Goal: Task Accomplishment & Management: Manage account settings

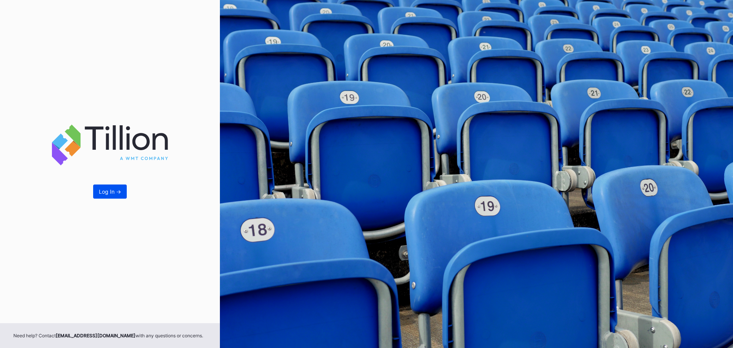
click at [116, 193] on div "Log In ->" at bounding box center [110, 191] width 22 height 6
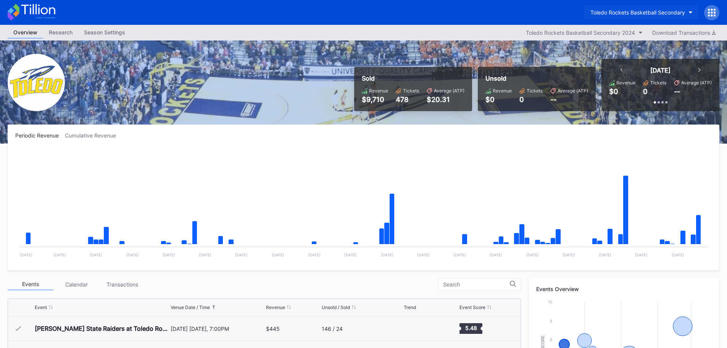
click at [680, 11] on div "Toledo Rockets Basketball Secondary" at bounding box center [638, 12] width 95 height 6
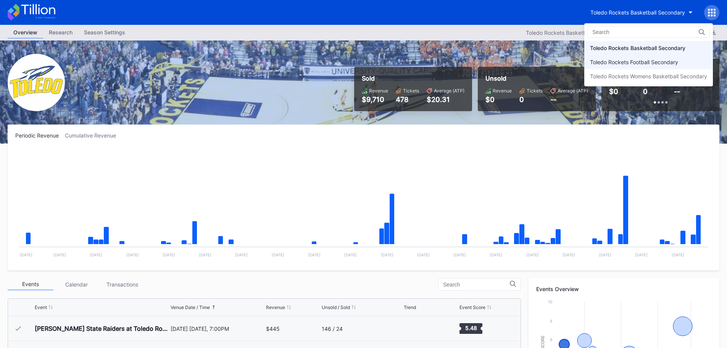
click at [645, 60] on div "Toledo Rockets Football Secondary" at bounding box center [634, 62] width 88 height 6
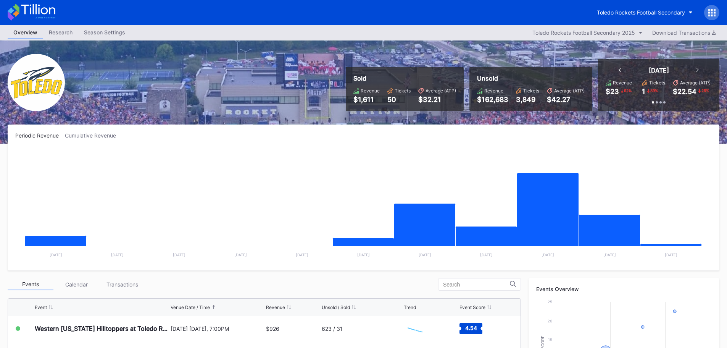
click at [61, 32] on div "Research" at bounding box center [60, 32] width 35 height 11
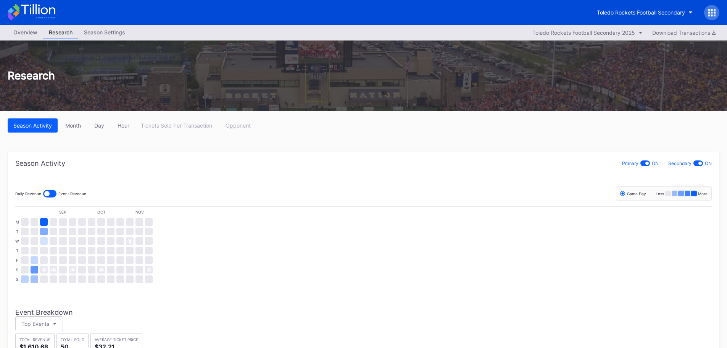
click at [24, 30] on div "Overview" at bounding box center [25, 32] width 35 height 11
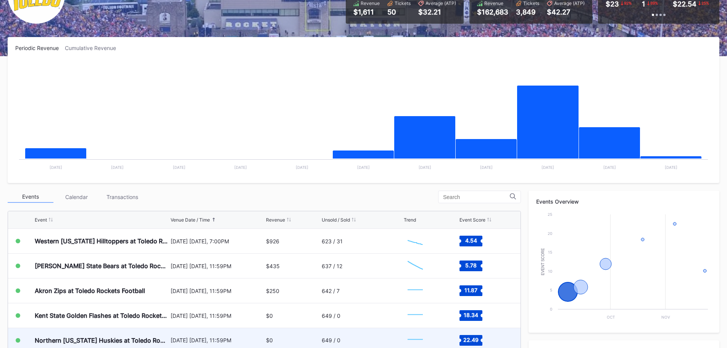
scroll to position [191, 0]
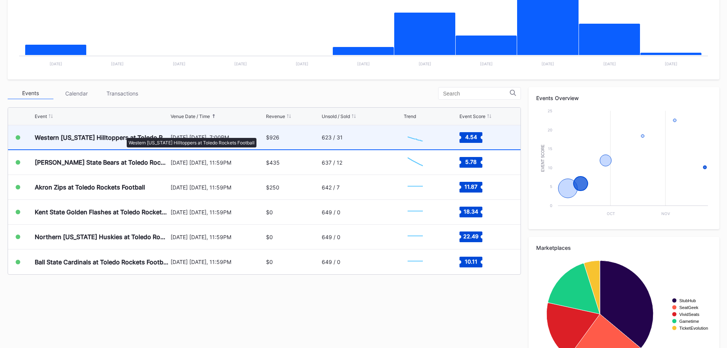
click at [124, 133] on div "Western [US_STATE] Hilltoppers at Toledo Rockets Football" at bounding box center [102, 137] width 134 height 24
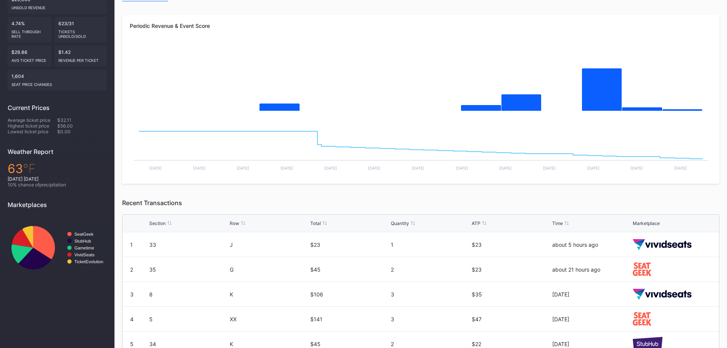
scroll to position [32, 0]
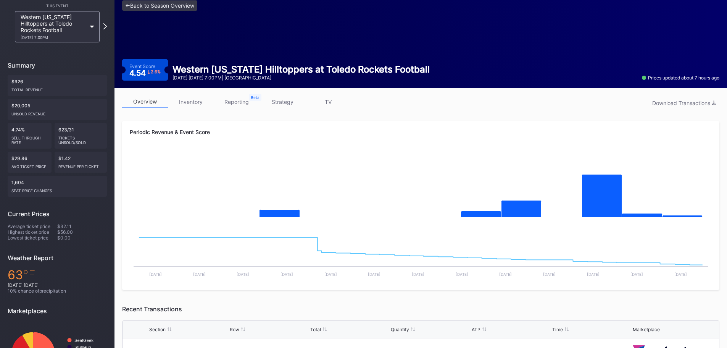
click at [202, 103] on link "inventory" at bounding box center [191, 102] width 46 height 12
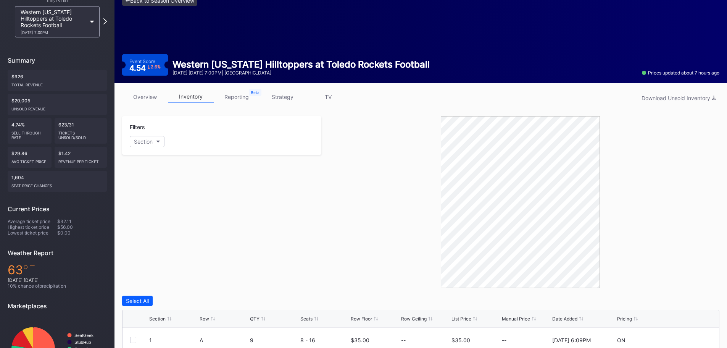
scroll to position [76, 0]
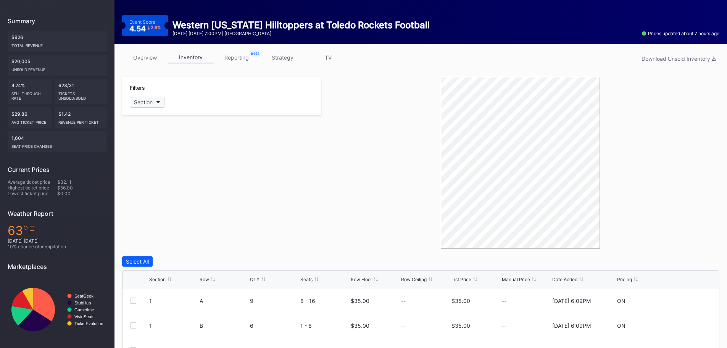
click at [147, 104] on div "Section" at bounding box center [143, 102] width 19 height 6
click at [158, 148] on div "1" at bounding box center [174, 145] width 89 height 14
drag, startPoint x: 334, startPoint y: 177, endPoint x: 317, endPoint y: 185, distance: 19.0
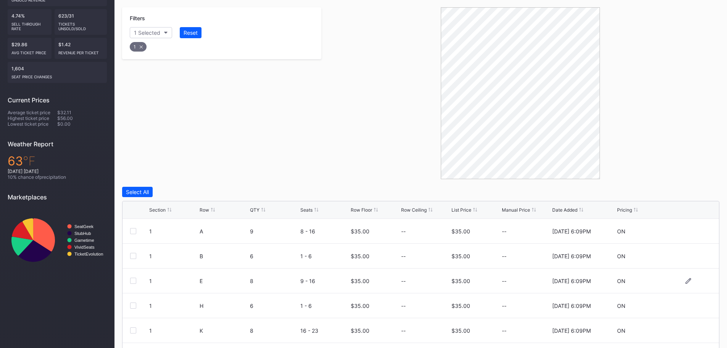
scroll to position [217, 0]
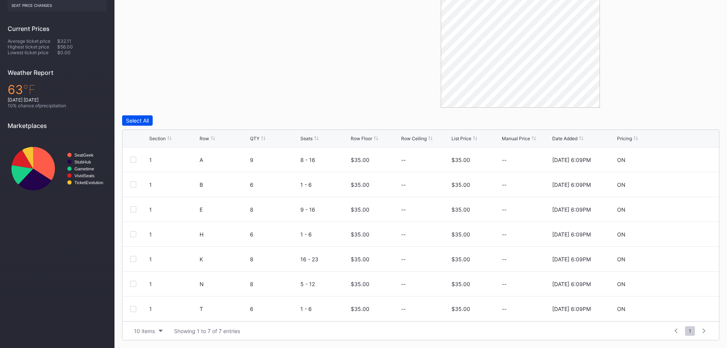
click at [142, 120] on div "Select All" at bounding box center [137, 120] width 23 height 6
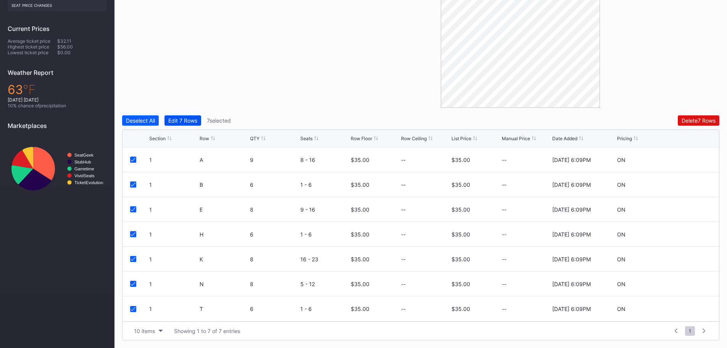
click at [179, 120] on div "Edit 7 Rows" at bounding box center [182, 120] width 29 height 6
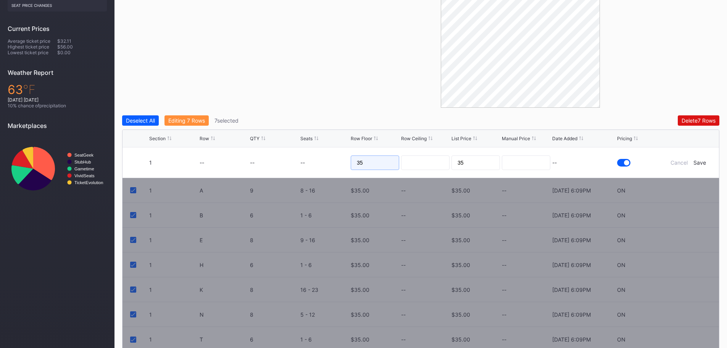
click at [378, 162] on input "35" at bounding box center [375, 162] width 48 height 15
click at [147, 118] on div "Deselect All" at bounding box center [140, 120] width 29 height 6
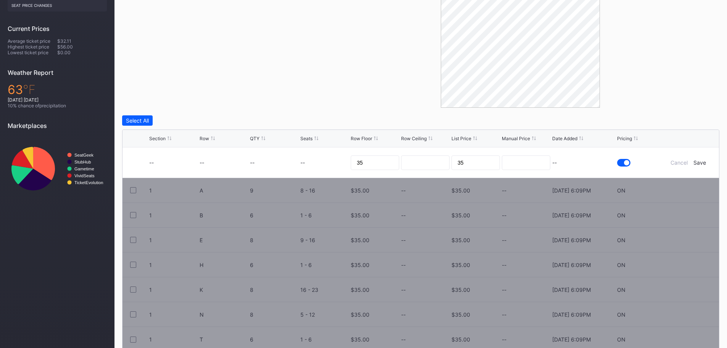
click at [185, 63] on div "Filters 1 Selected Reset 1" at bounding box center [221, 22] width 199 height 172
click at [251, 60] on div "Filters 1 Selected Reset 1" at bounding box center [221, 22] width 199 height 172
click at [700, 163] on div "Save" at bounding box center [700, 162] width 13 height 6
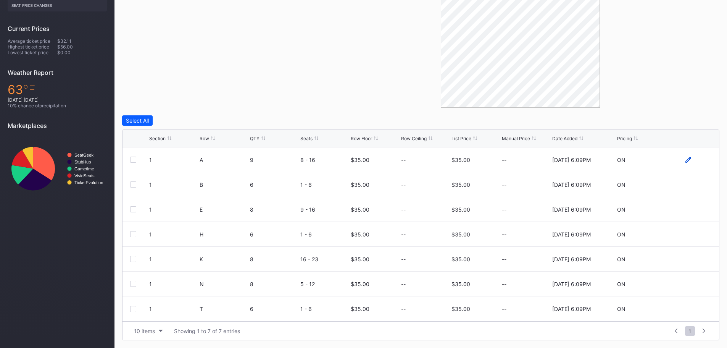
click at [687, 161] on icon at bounding box center [689, 160] width 6 height 6
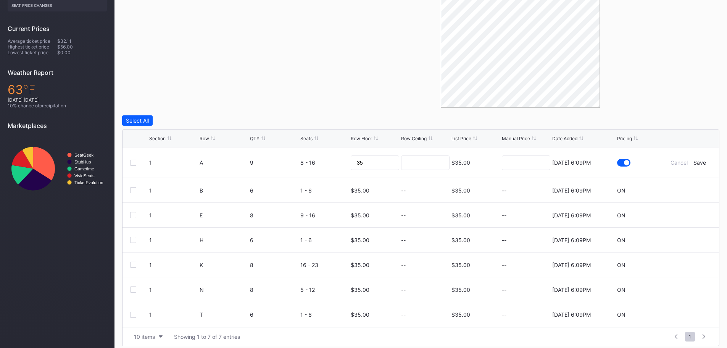
click at [369, 90] on div at bounding box center [520, 22] width 398 height 172
click at [365, 80] on div at bounding box center [520, 22] width 398 height 172
click at [336, 83] on div at bounding box center [520, 22] width 398 height 172
click at [380, 74] on div at bounding box center [520, 22] width 398 height 172
drag, startPoint x: 378, startPoint y: 164, endPoint x: 334, endPoint y: 161, distance: 44.0
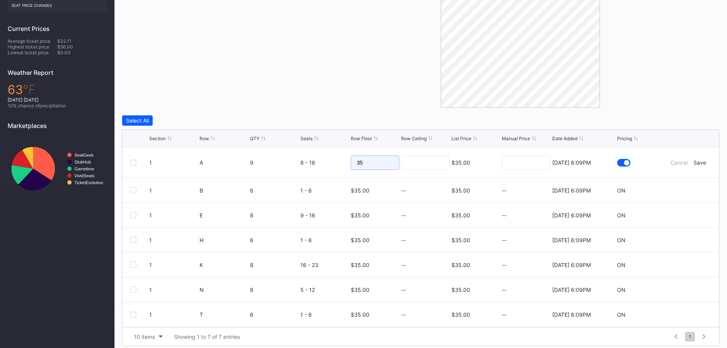
click at [334, 161] on form "1 A 9 8 - 16 35 $35.00 8/15/2025 6:09PM Cancel Save" at bounding box center [430, 162] width 562 height 30
type input "40"
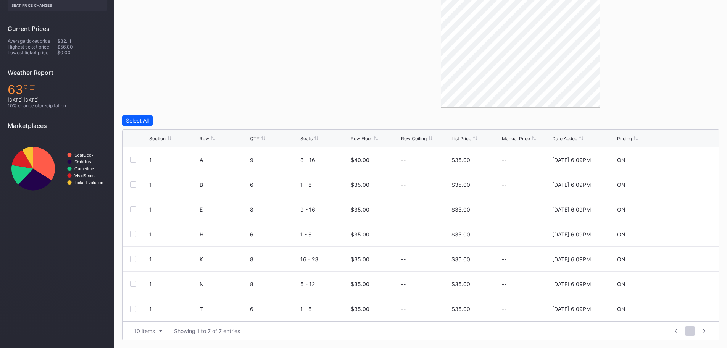
click at [344, 71] on div at bounding box center [520, 22] width 398 height 172
click at [688, 159] on icon at bounding box center [689, 160] width 6 height 6
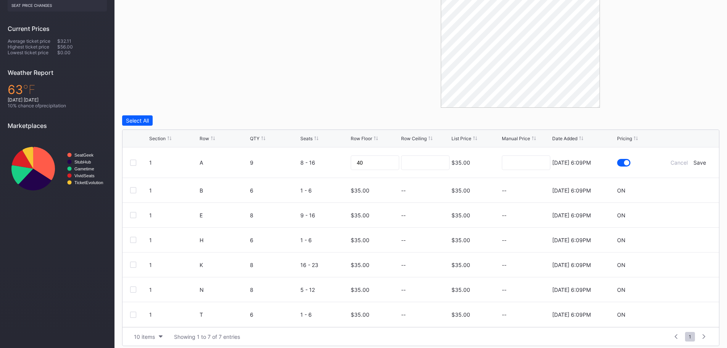
click at [465, 159] on div "$35.00" at bounding box center [461, 162] width 19 height 30
click at [621, 159] on div at bounding box center [623, 163] width 13 height 8
click at [624, 160] on div at bounding box center [623, 163] width 13 height 8
click at [700, 163] on div "Save" at bounding box center [700, 162] width 13 height 6
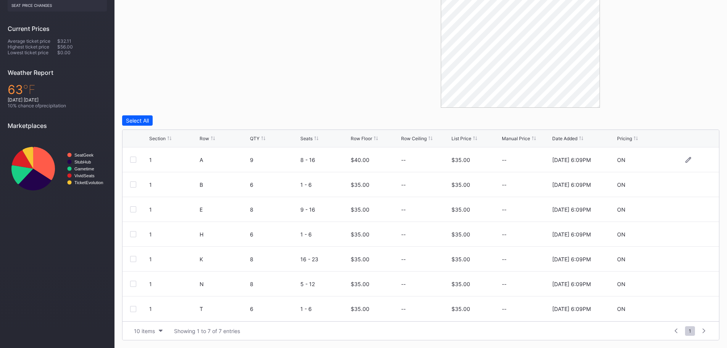
click at [468, 163] on div "$35.00" at bounding box center [461, 159] width 19 height 24
click at [454, 167] on div "$35.00" at bounding box center [461, 159] width 19 height 24
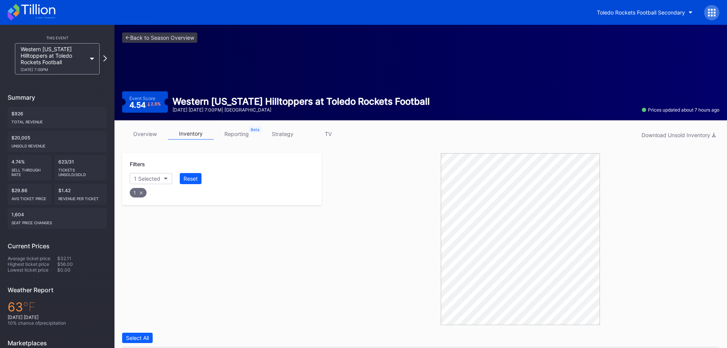
click at [140, 134] on link "overview" at bounding box center [145, 134] width 46 height 12
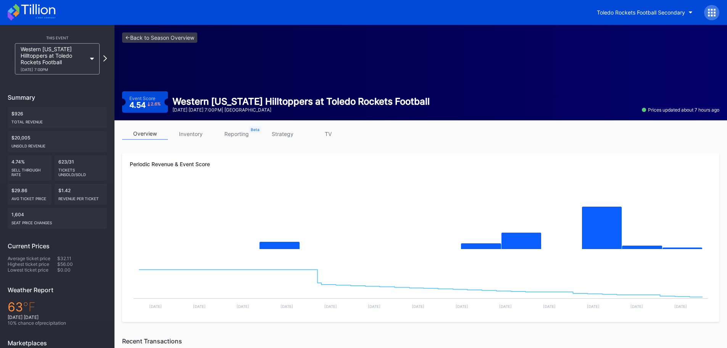
click at [190, 134] on link "inventory" at bounding box center [191, 134] width 46 height 12
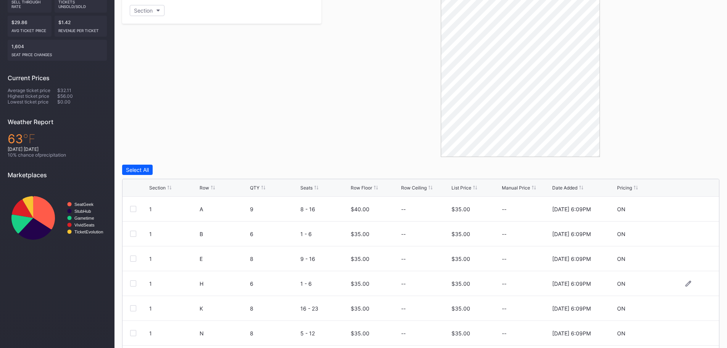
scroll to position [217, 0]
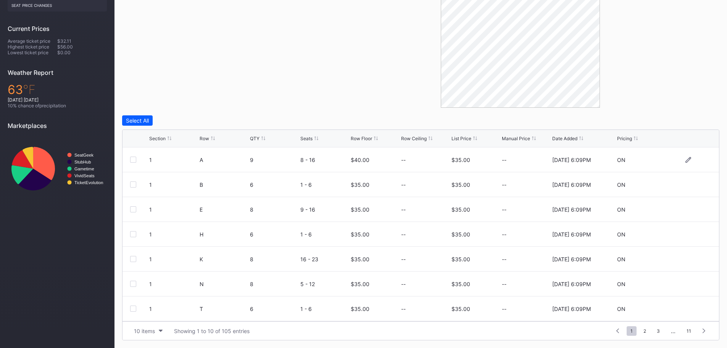
click at [475, 163] on div "$35.00" at bounding box center [476, 159] width 48 height 24
click at [686, 160] on icon at bounding box center [689, 160] width 6 height 6
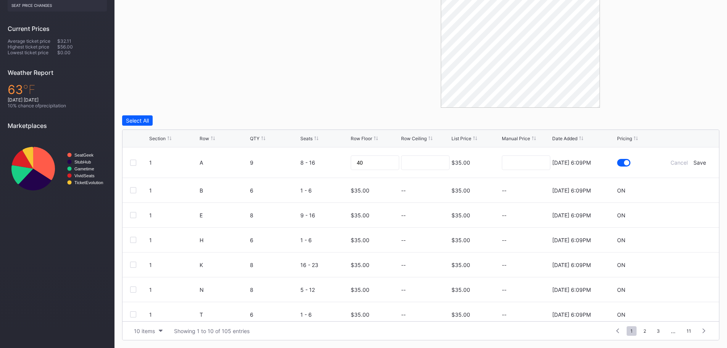
click at [454, 163] on div "$35.00" at bounding box center [461, 162] width 19 height 6
click at [676, 163] on div "Cancel" at bounding box center [679, 162] width 17 height 6
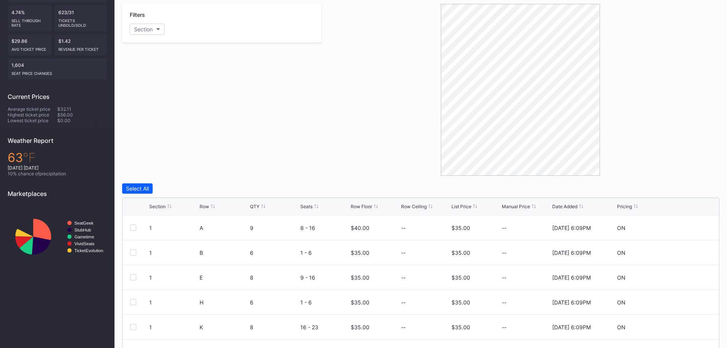
scroll to position [217, 0]
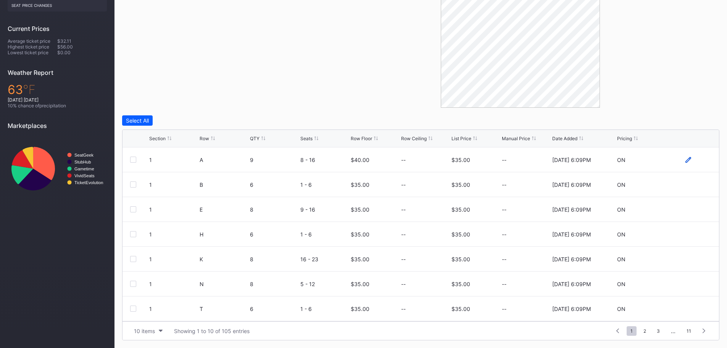
click at [686, 161] on icon at bounding box center [689, 160] width 6 height 6
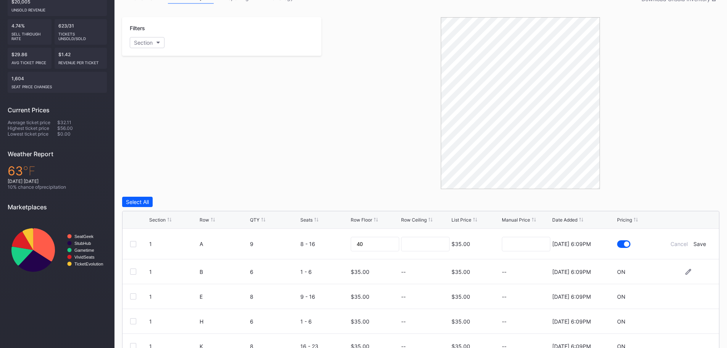
scroll to position [26, 0]
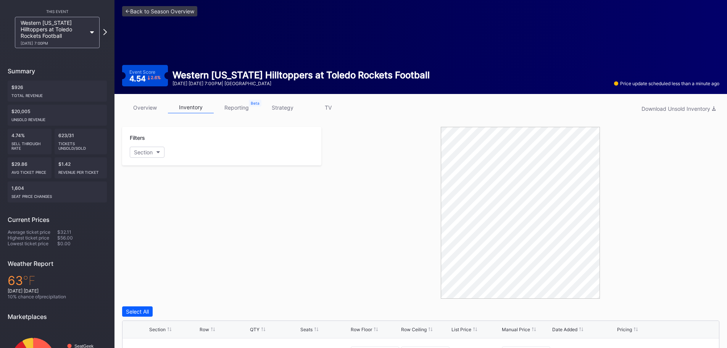
click at [58, 92] on div "Total Revenue" at bounding box center [57, 94] width 92 height 8
click at [240, 107] on link "reporting" at bounding box center [237, 108] width 46 height 12
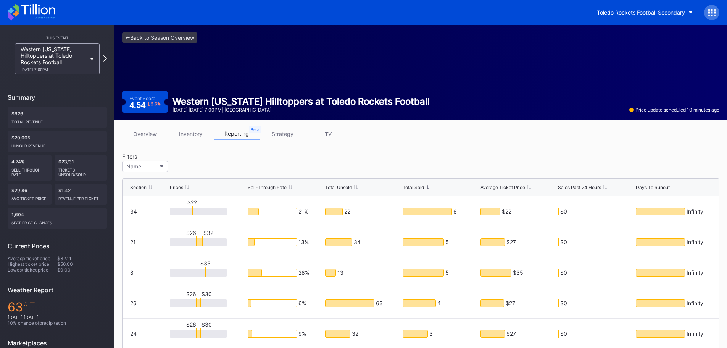
click at [290, 133] on link "strategy" at bounding box center [283, 134] width 46 height 12
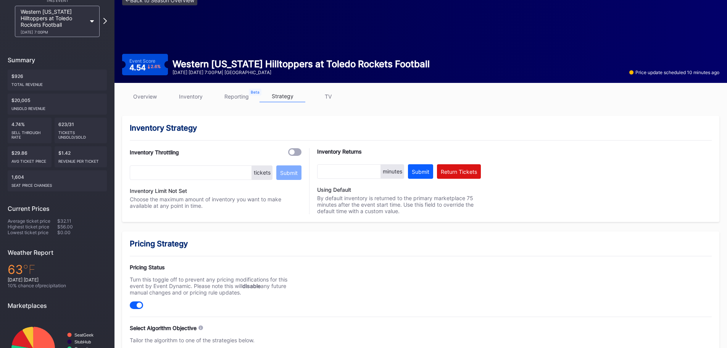
scroll to position [76, 0]
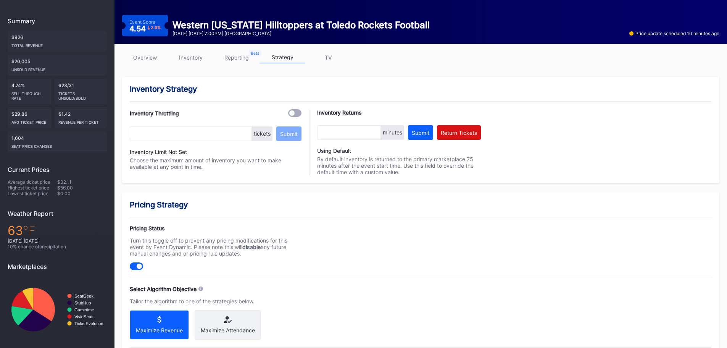
click at [137, 265] on div at bounding box center [139, 265] width 5 height 5
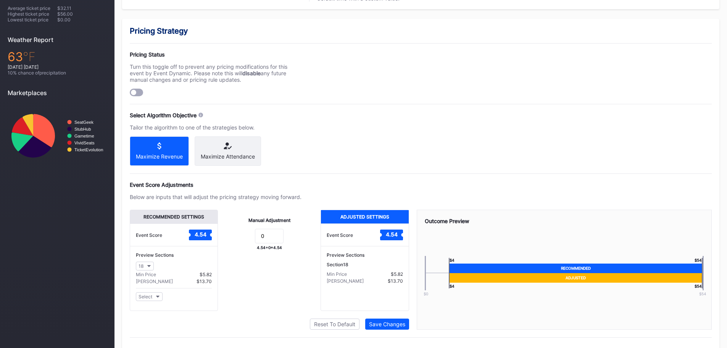
scroll to position [269, 0]
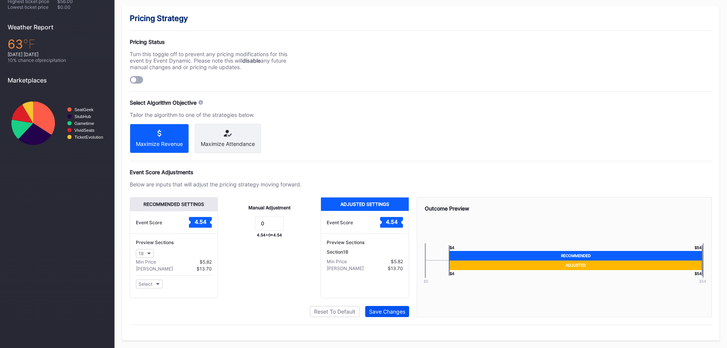
click at [379, 314] on div "Save Changes" at bounding box center [387, 311] width 36 height 6
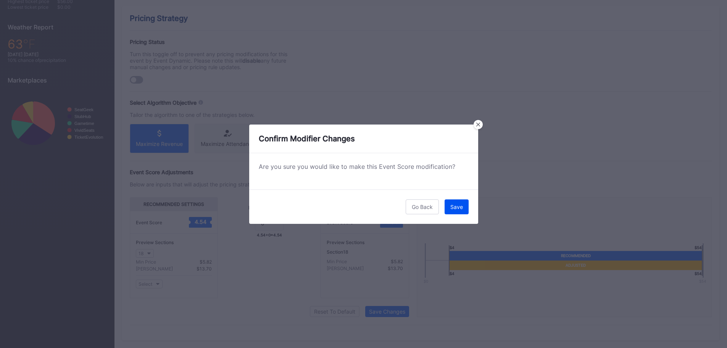
click at [460, 204] on div "Save" at bounding box center [456, 206] width 13 height 6
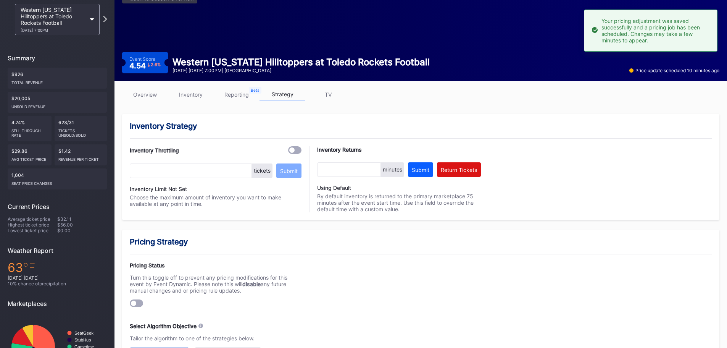
scroll to position [0, 0]
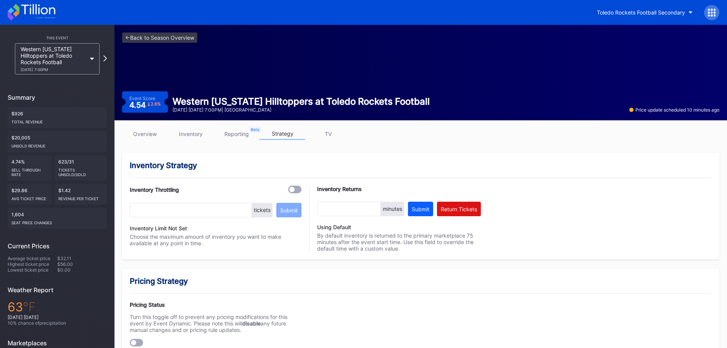
click at [140, 136] on link "overview" at bounding box center [145, 134] width 46 height 12
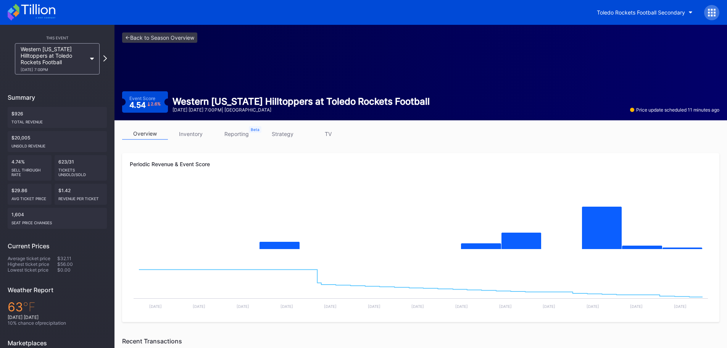
click at [190, 130] on link "inventory" at bounding box center [191, 134] width 46 height 12
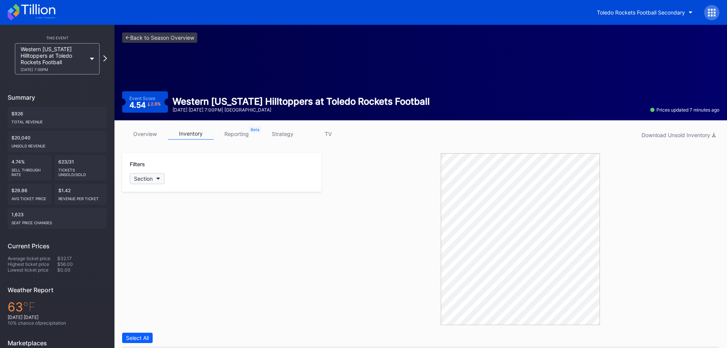
click at [145, 175] on button "Section" at bounding box center [147, 178] width 35 height 11
click at [151, 218] on div "1" at bounding box center [174, 221] width 89 height 14
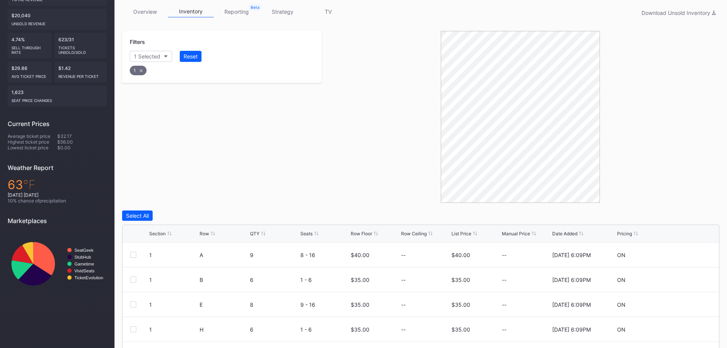
scroll to position [217, 0]
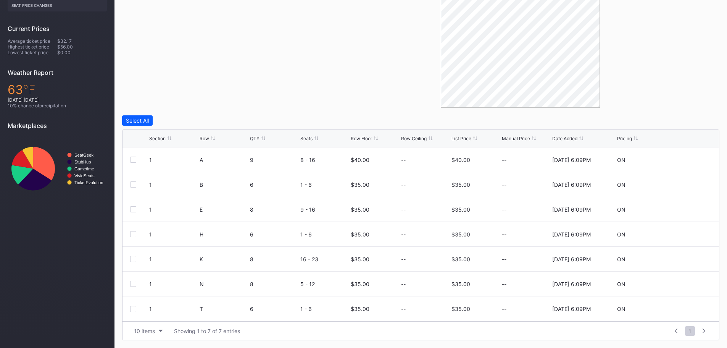
click at [355, 90] on div at bounding box center [520, 22] width 398 height 172
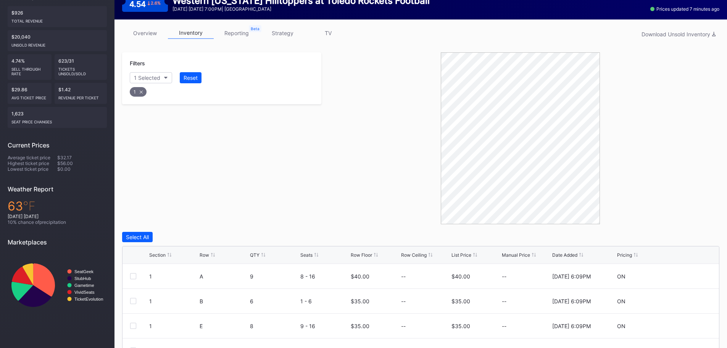
scroll to position [0, 0]
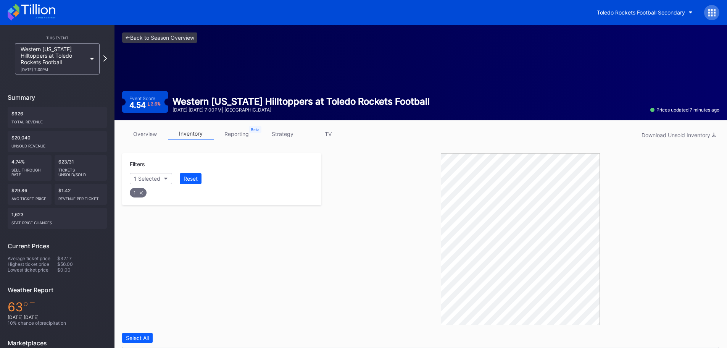
click at [254, 132] on link "reporting" at bounding box center [237, 134] width 46 height 12
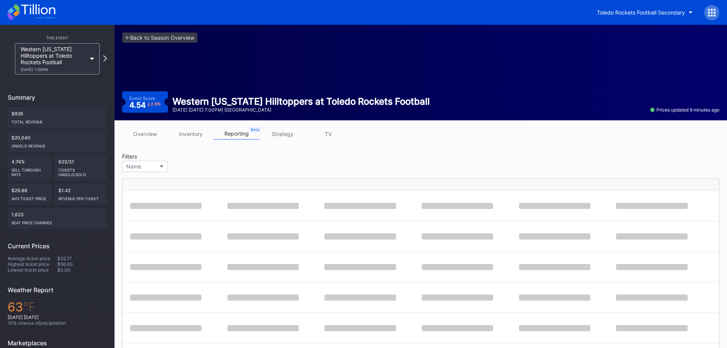
click at [287, 131] on link "strategy" at bounding box center [283, 134] width 46 height 12
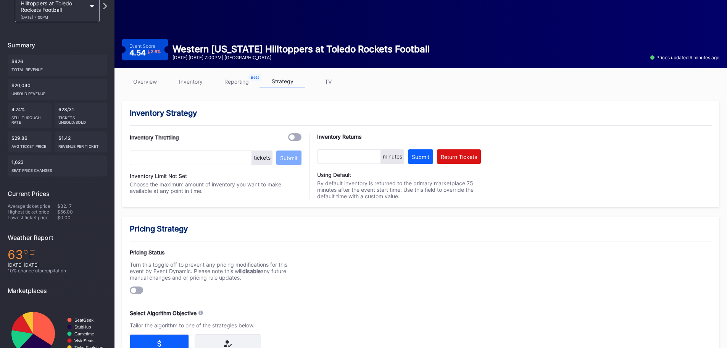
scroll to position [115, 0]
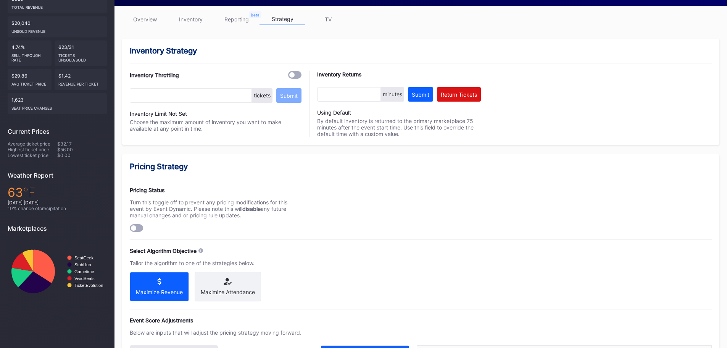
drag, startPoint x: 153, startPoint y: 203, endPoint x: 261, endPoint y: 214, distance: 108.6
click at [264, 213] on div "Turn this toggle off to prevent any pricing modifications for this event by Eve…" at bounding box center [216, 208] width 172 height 19
click at [206, 209] on div "Turn this toggle off to prevent any pricing modifications for this event by Eve…" at bounding box center [216, 208] width 172 height 19
click at [222, 211] on div "Turn this toggle off to prevent any pricing modifications for this event by Eve…" at bounding box center [216, 208] width 172 height 19
drag, startPoint x: 244, startPoint y: 217, endPoint x: 213, endPoint y: 217, distance: 30.9
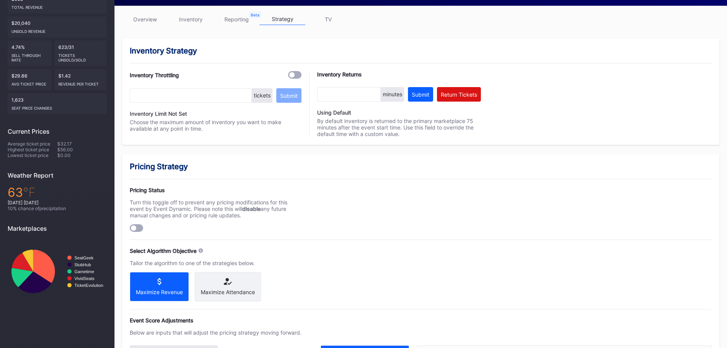
click at [125, 202] on div "Pricing Strategy Pricing Status Turn this toggle off to prevent any pricing mod…" at bounding box center [420, 321] width 597 height 334
click at [194, 167] on div "Pricing Strategy" at bounding box center [421, 166] width 582 height 9
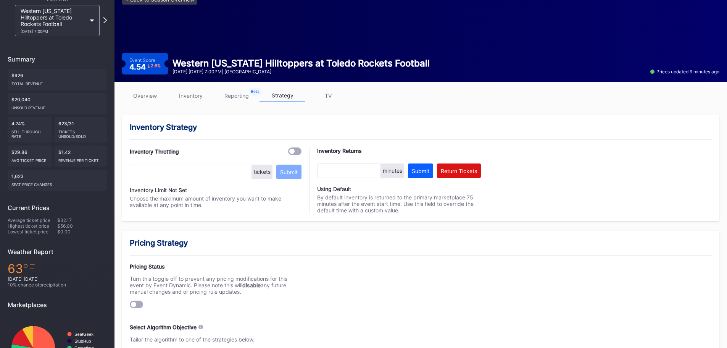
click at [153, 98] on link "overview" at bounding box center [145, 96] width 46 height 12
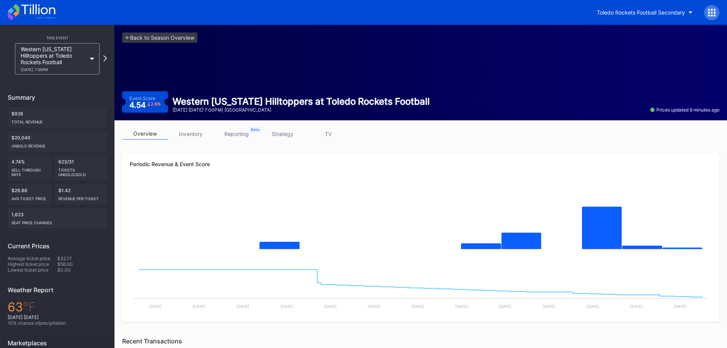
click at [236, 131] on link "reporting" at bounding box center [237, 134] width 46 height 12
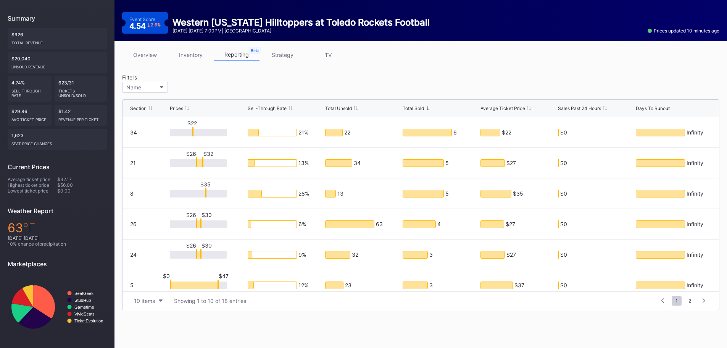
click at [286, 54] on link "strategy" at bounding box center [283, 55] width 46 height 12
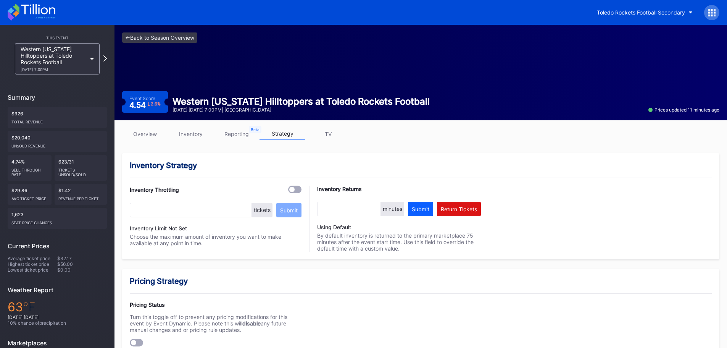
click at [144, 130] on link "overview" at bounding box center [145, 134] width 46 height 12
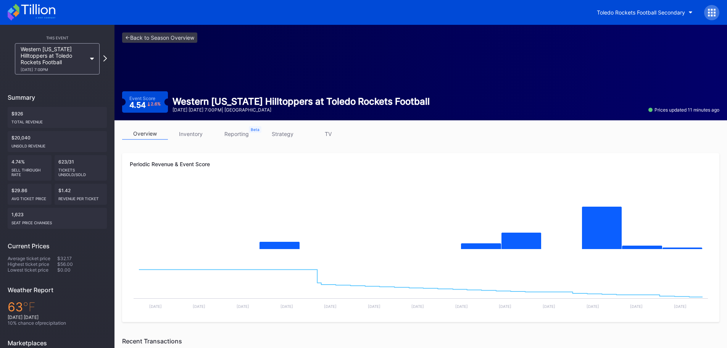
click at [193, 136] on link "inventory" at bounding box center [191, 134] width 46 height 12
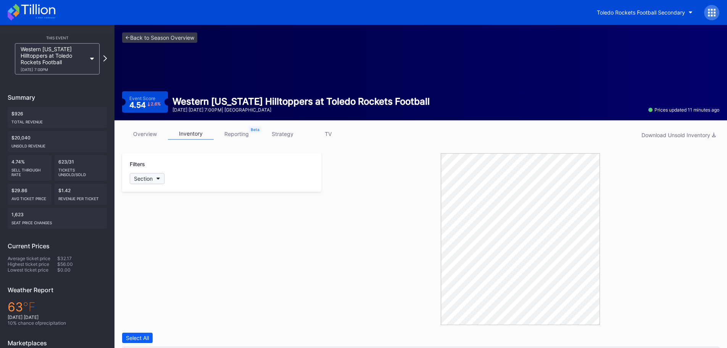
click at [152, 179] on div "Section" at bounding box center [143, 178] width 19 height 6
click at [439, 58] on div "<- Back to Season Overview Event Score 4.54 2.6 % Western [US_STATE] Hilltopper…" at bounding box center [421, 72] width 613 height 95
click at [442, 6] on div "Toledo Rockets Football Secondary" at bounding box center [363, 12] width 727 height 25
click at [429, 13] on div "Toledo Rockets Football Secondary" at bounding box center [363, 12] width 727 height 25
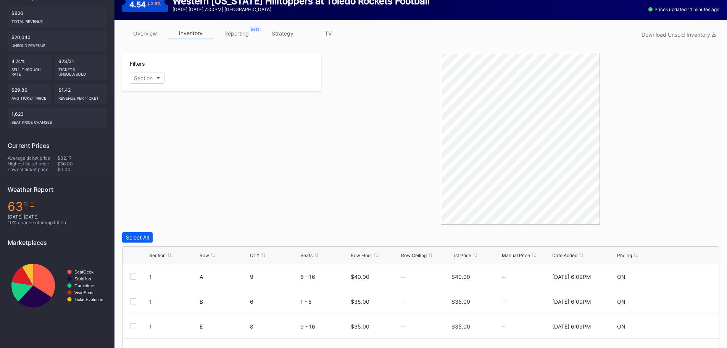
scroll to position [115, 0]
